Goal: Task Accomplishment & Management: Use online tool/utility

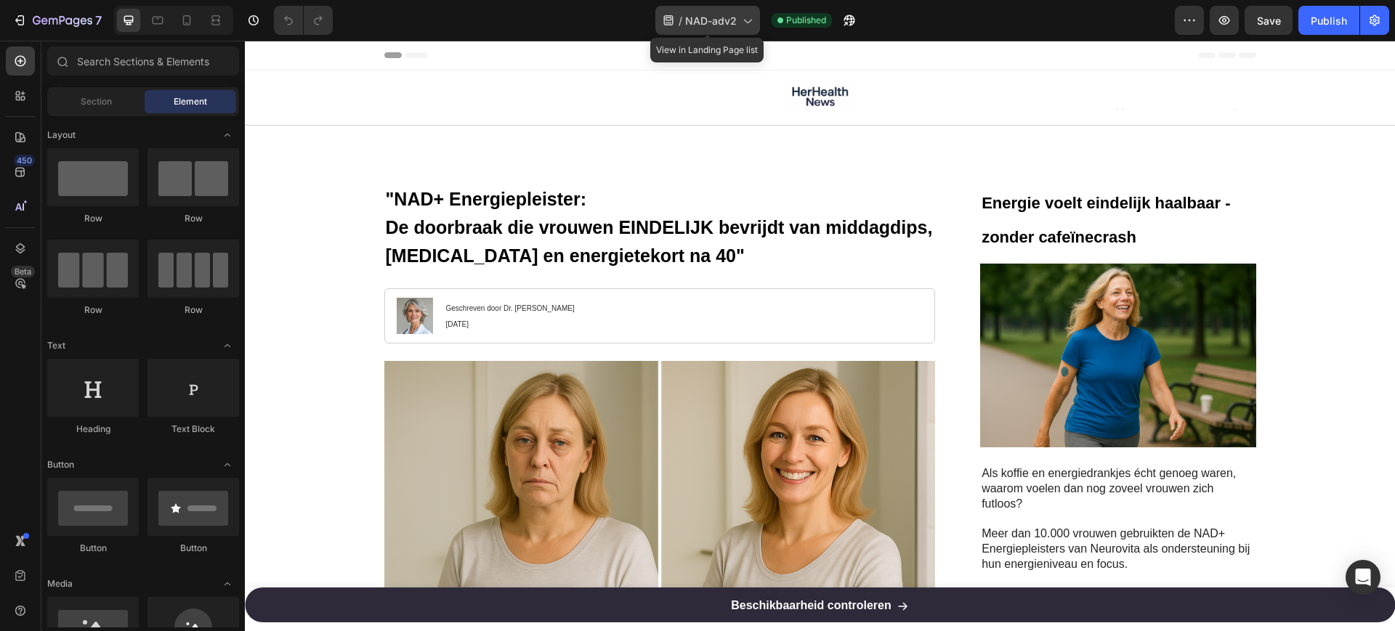
click at [750, 29] on div "/ NAD-adv2" at bounding box center [707, 20] width 105 height 29
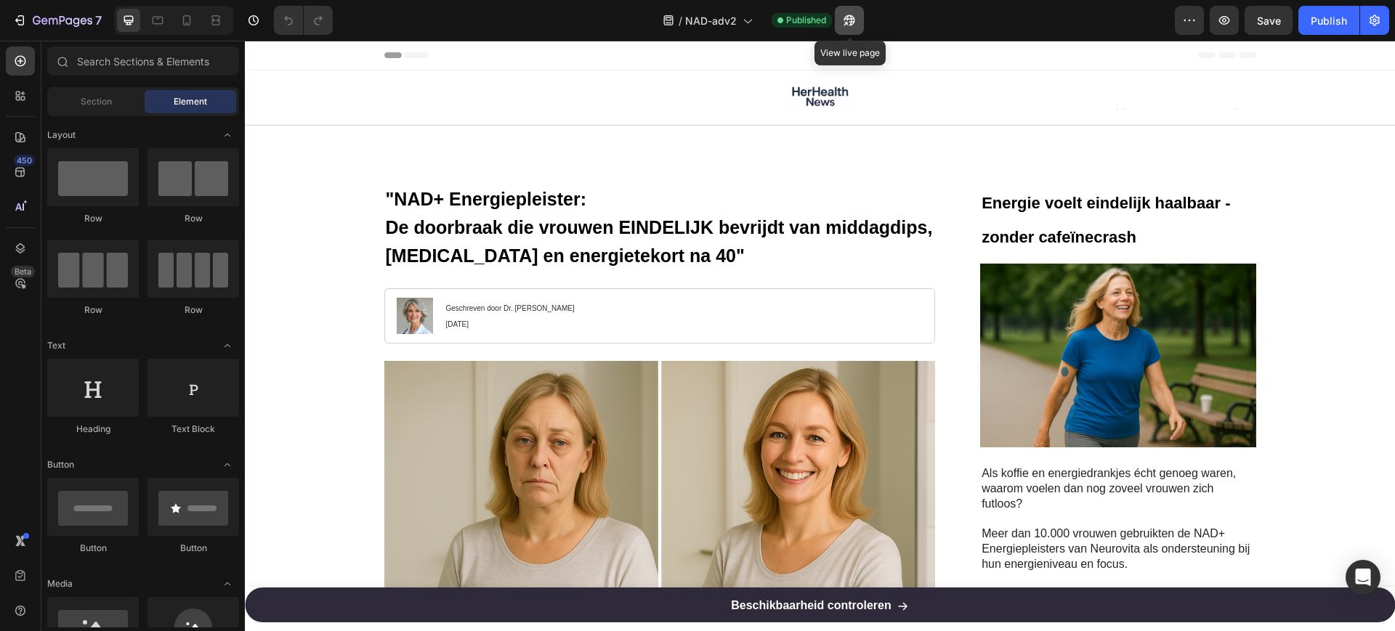
click at [847, 12] on button "button" at bounding box center [849, 20] width 29 height 29
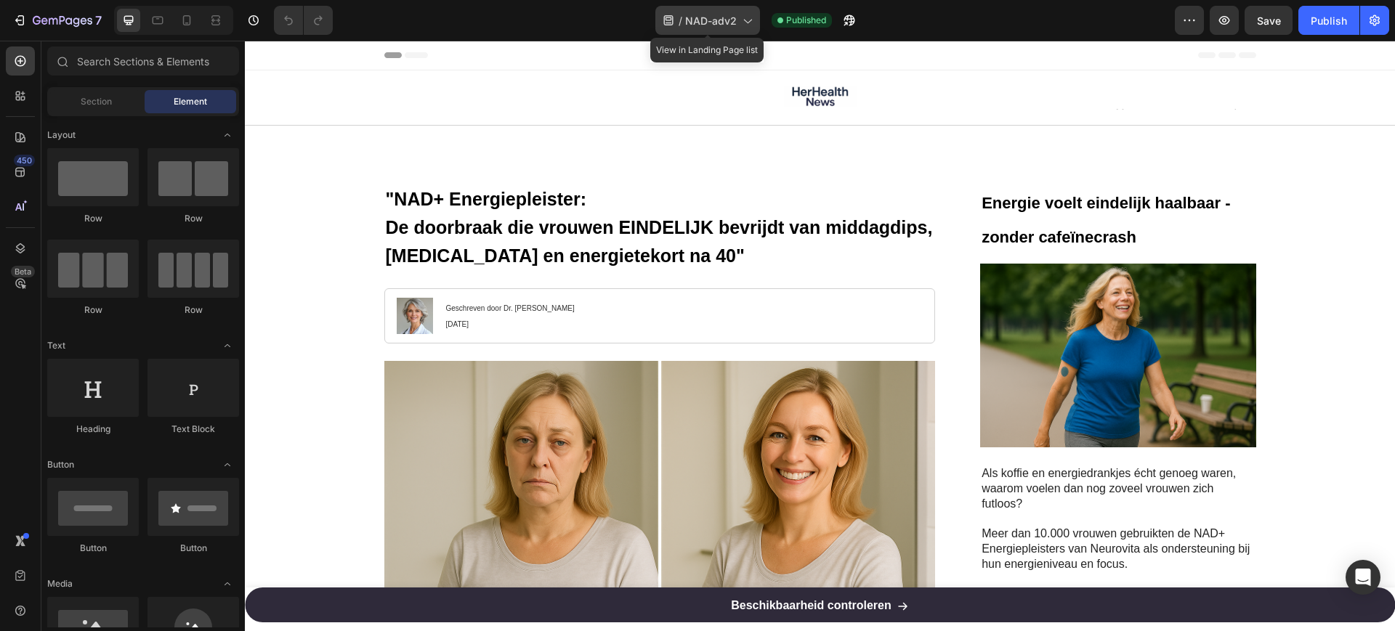
click at [712, 11] on div "/ NAD-adv2" at bounding box center [707, 20] width 105 height 29
click at [917, 26] on div "/ NAD-adv2 Published" at bounding box center [759, 20] width 830 height 29
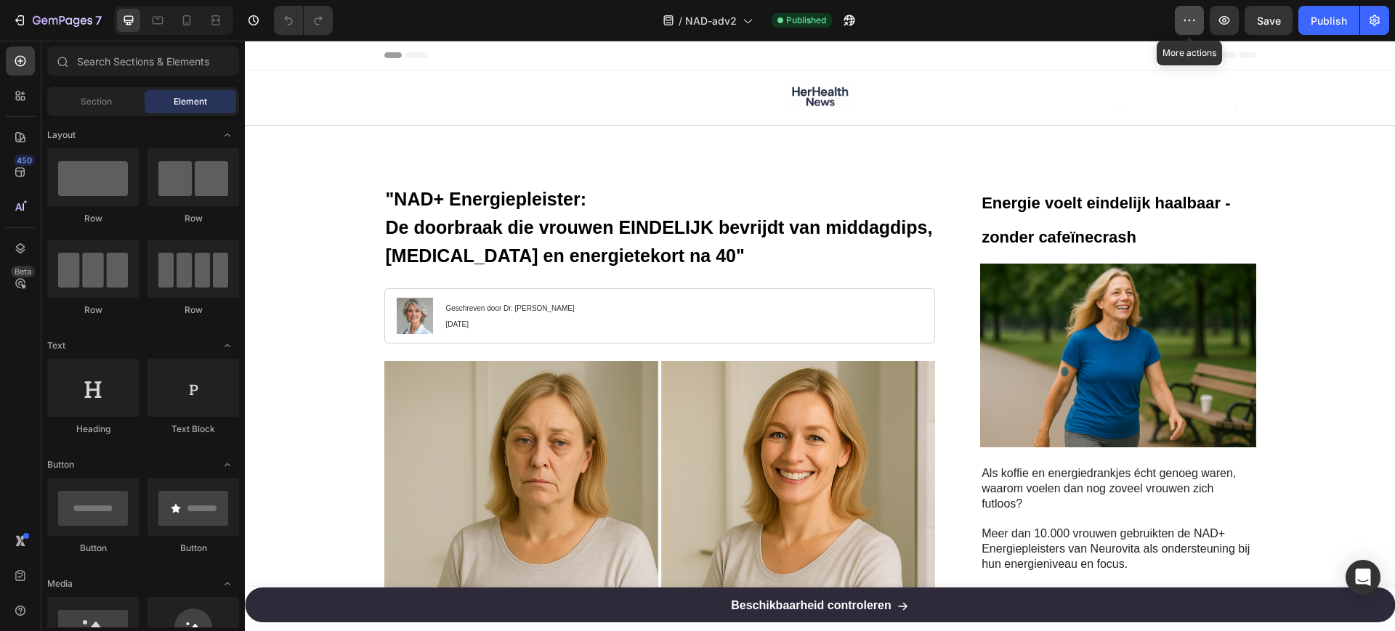
click at [1188, 20] on icon "button" at bounding box center [1189, 20] width 15 height 15
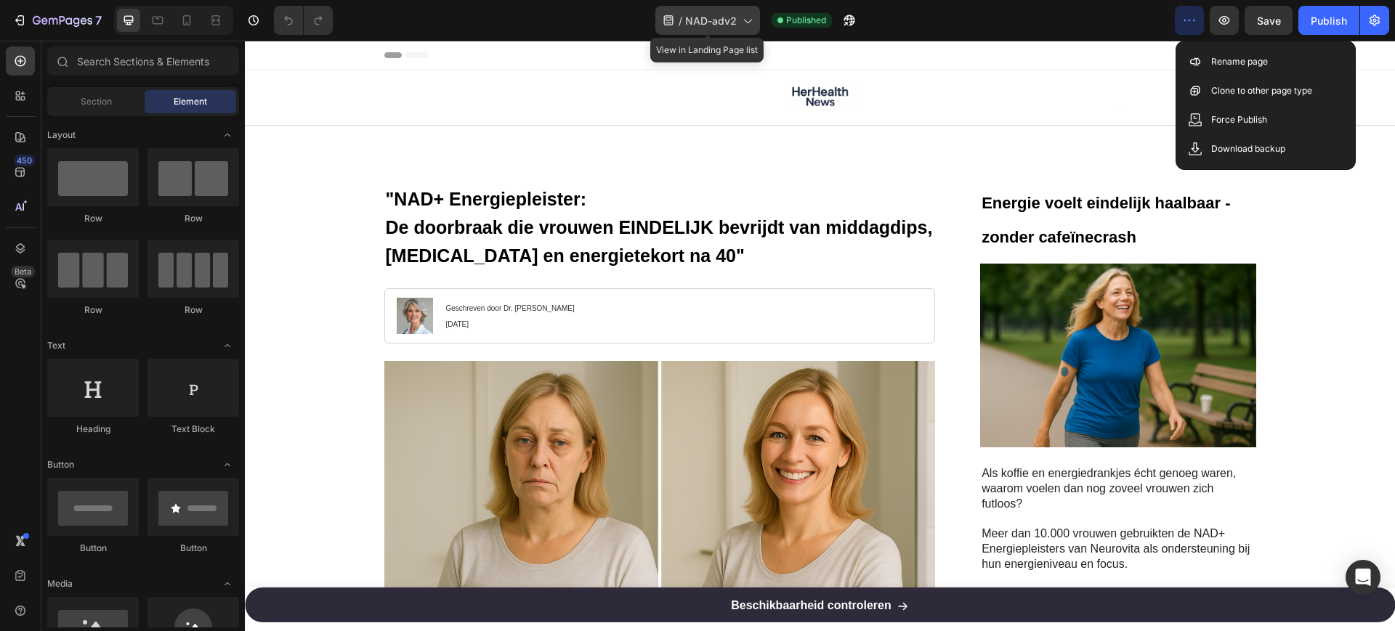
click at [677, 33] on div "/ NAD-adv2" at bounding box center [707, 20] width 105 height 29
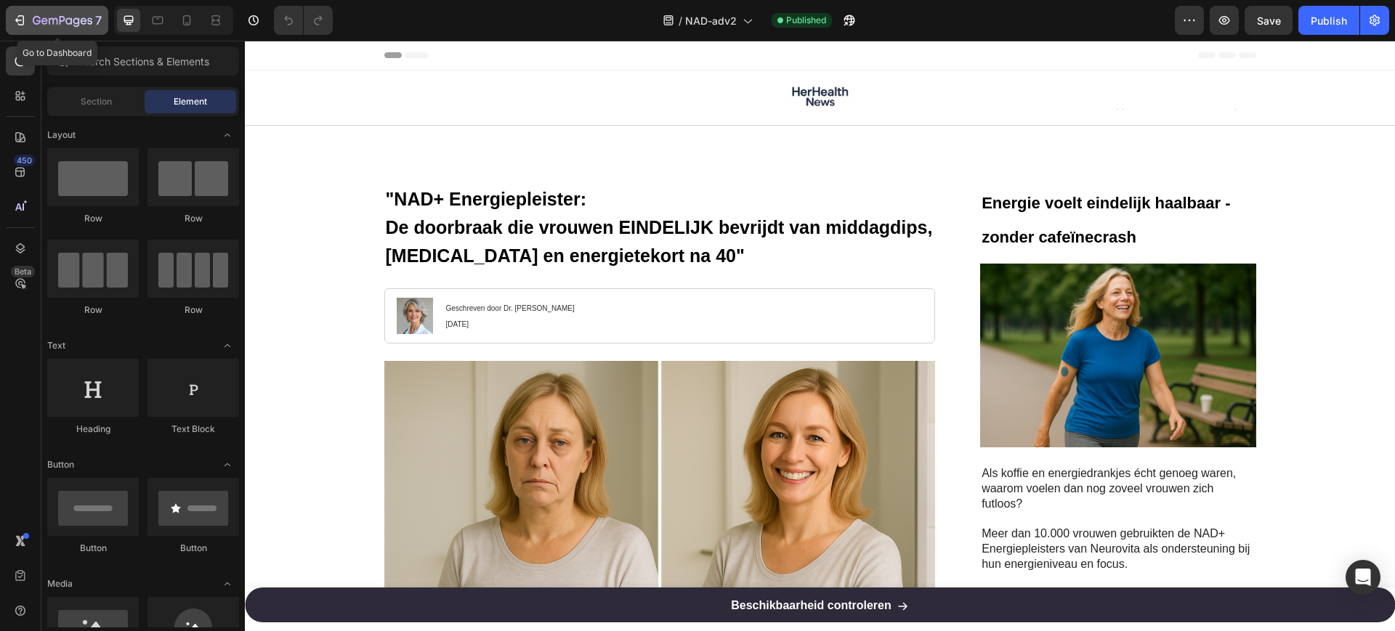
click at [28, 26] on div "7" at bounding box center [56, 20] width 89 height 17
